Goal: Navigation & Orientation: Find specific page/section

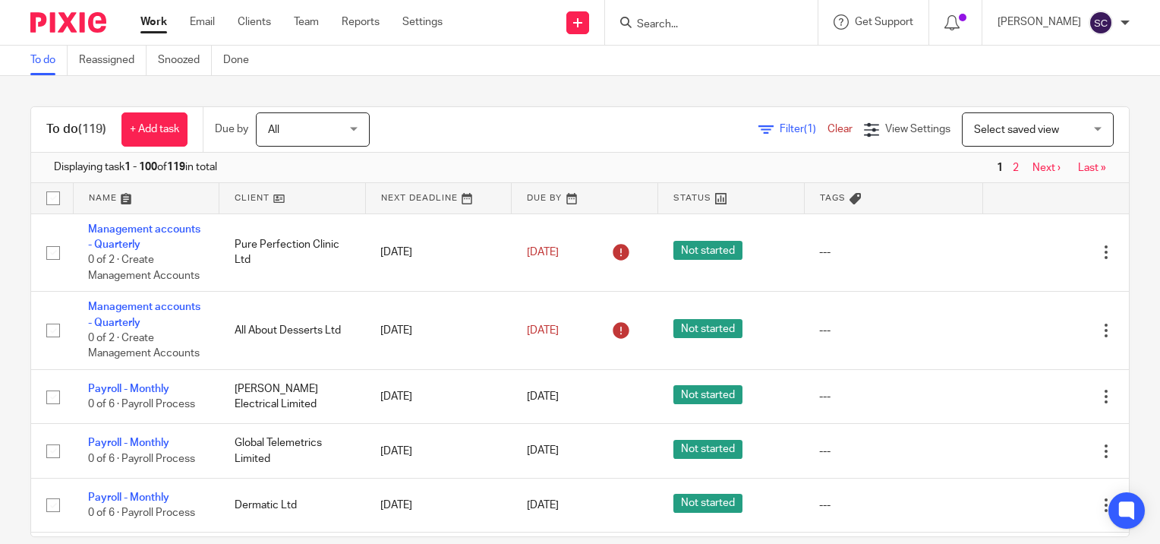
click at [125, 198] on link at bounding box center [147, 198] width 146 height 30
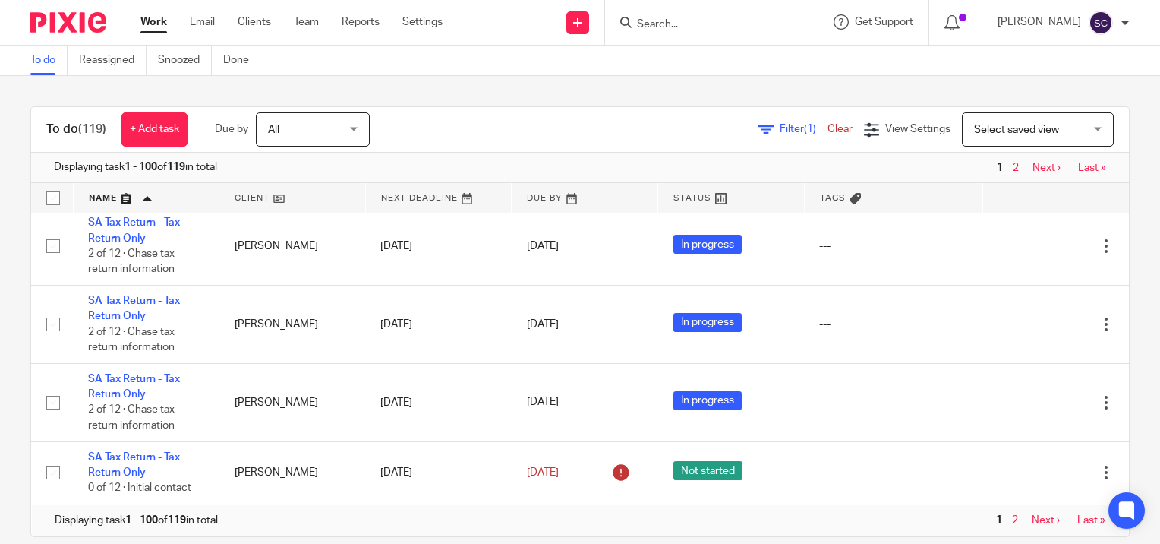
scroll to position [8111, 0]
click at [1032, 523] on link "Next ›" at bounding box center [1046, 520] width 28 height 11
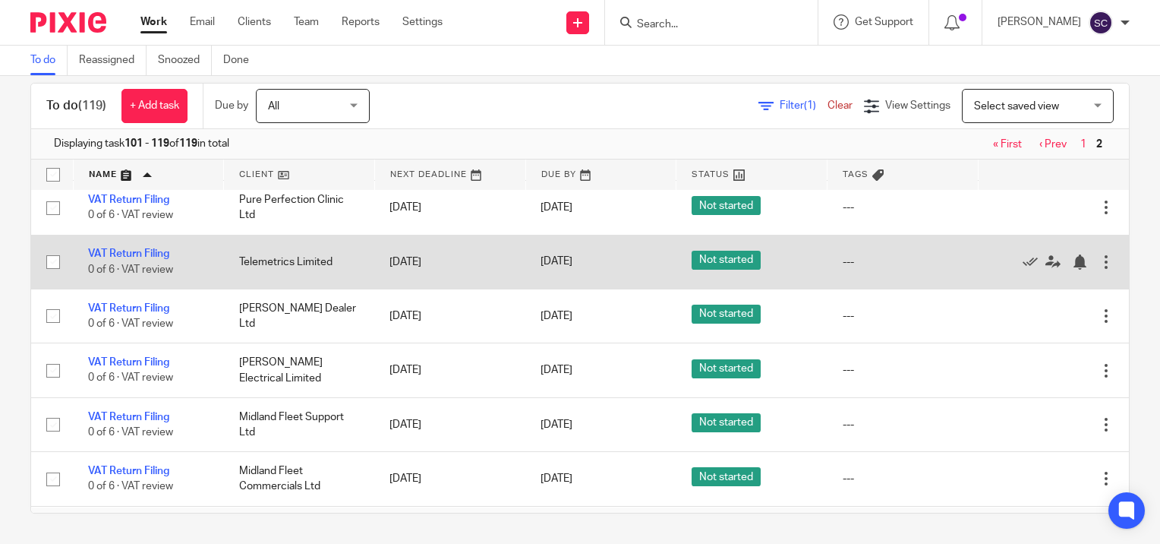
scroll to position [1007, 0]
